Goal: Task Accomplishment & Management: Complete application form

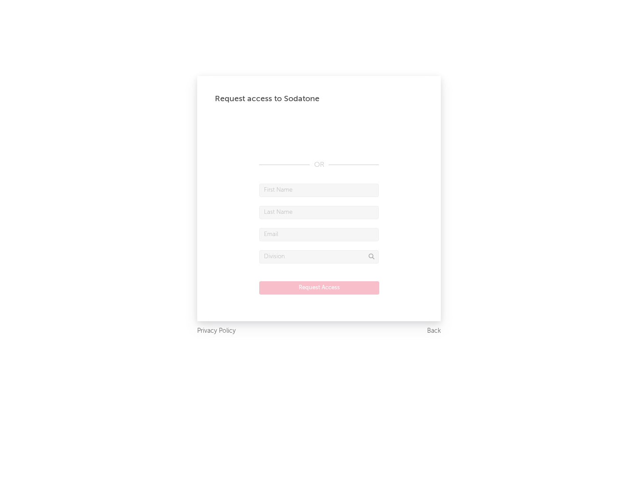
click at [319, 190] on input "text" at bounding box center [319, 189] width 120 height 13
type input "[PERSON_NAME]"
click at [319, 212] on input "text" at bounding box center [319, 212] width 120 height 13
type input "[PERSON_NAME]"
click at [319, 234] on input "text" at bounding box center [319, 234] width 120 height 13
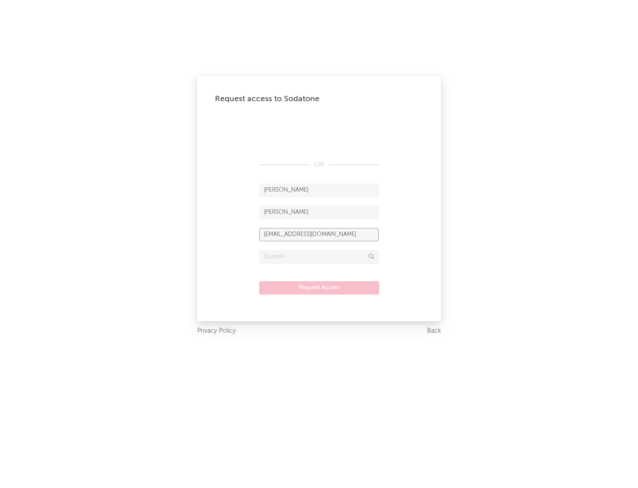
type input "[EMAIL_ADDRESS][DOMAIN_NAME]"
click at [319, 256] on input "text" at bounding box center [319, 256] width 120 height 13
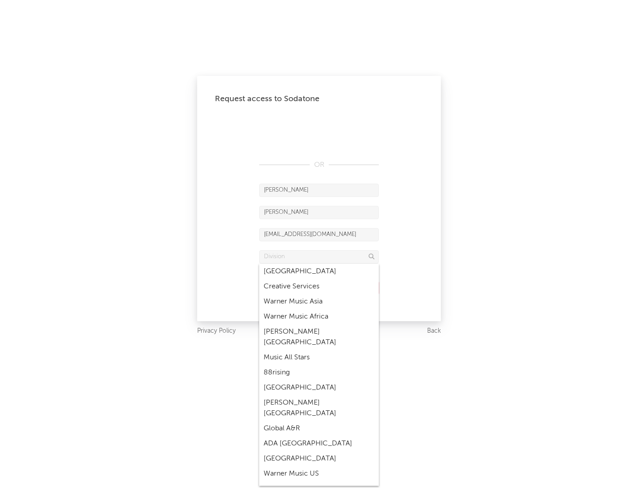
click at [319, 350] on div "Music All Stars" at bounding box center [319, 357] width 120 height 15
type input "Music All Stars"
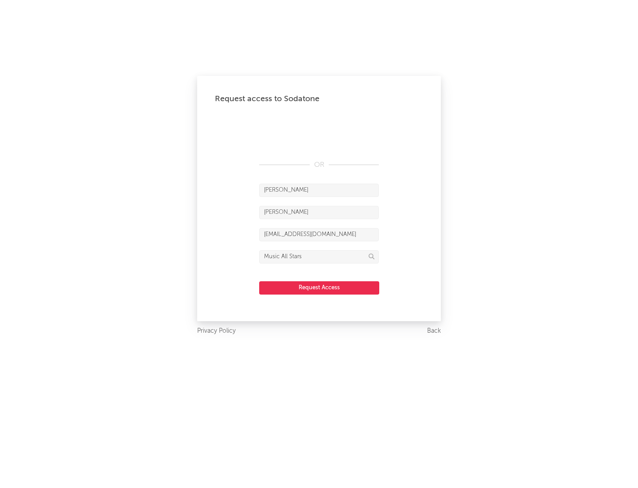
click at [319, 287] on button "Request Access" at bounding box center [319, 287] width 120 height 13
